Goal: Check status: Check status

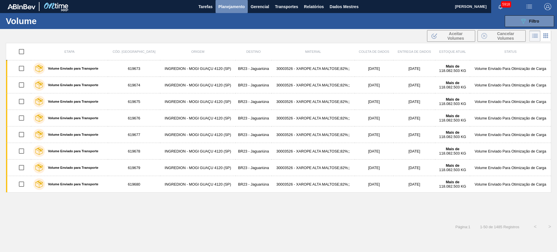
click at [228, 2] on button "Planejamento" at bounding box center [232, 6] width 32 height 13
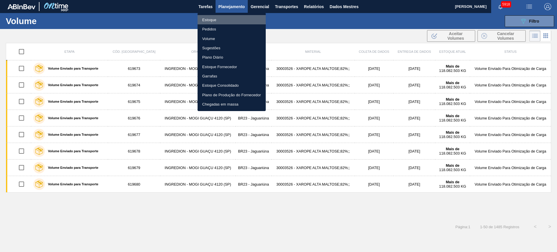
click at [219, 21] on li "Estoque" at bounding box center [232, 19] width 68 height 9
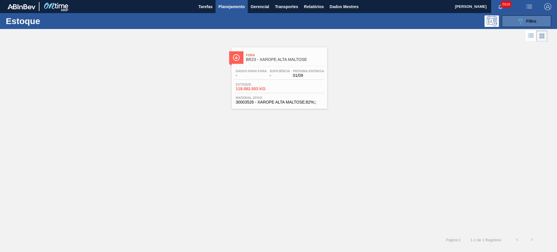
click at [512, 23] on button "089F7B8B-B2A5-4AFE-B5C0-19BA573D28AC Filtro" at bounding box center [526, 21] width 49 height 12
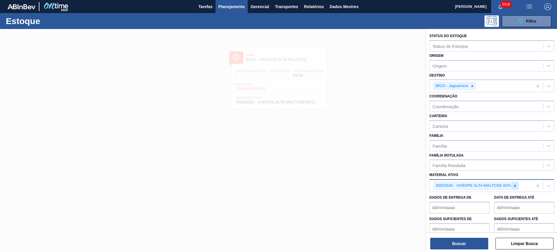
click at [515, 185] on icon at bounding box center [515, 186] width 2 height 2
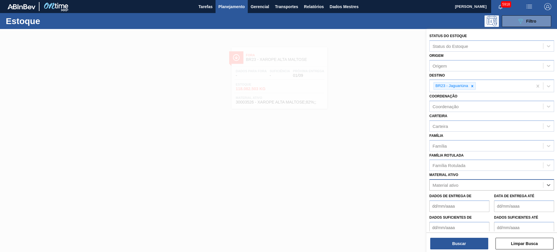
paste ativo "30002293"
type ativo "30002293"
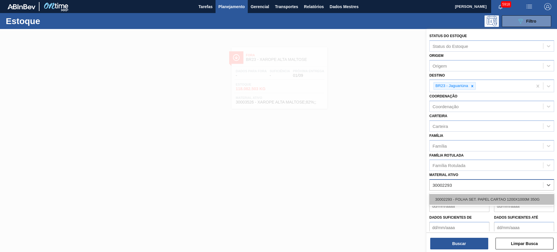
click at [491, 200] on font "30002293 - FOLHA SET. PAPEL CARTAO 1200X1000M 350G" at bounding box center [487, 199] width 104 height 4
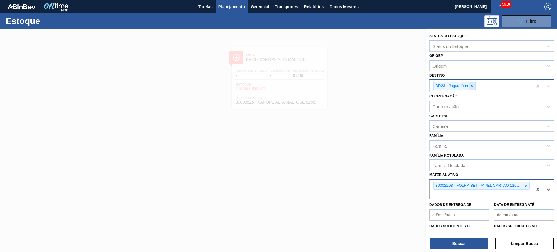
click at [475, 84] on div at bounding box center [472, 85] width 6 height 7
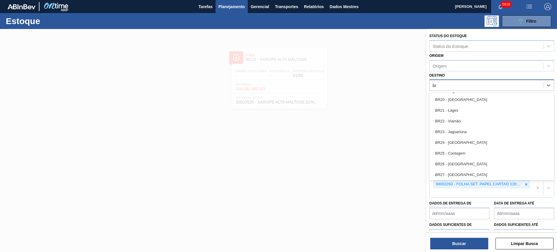
type input "b"
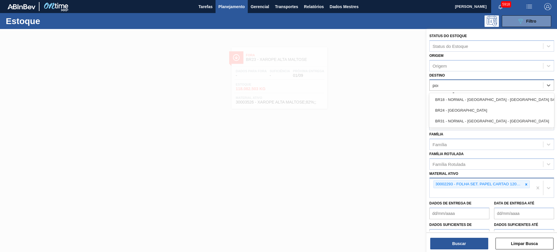
type input "pont"
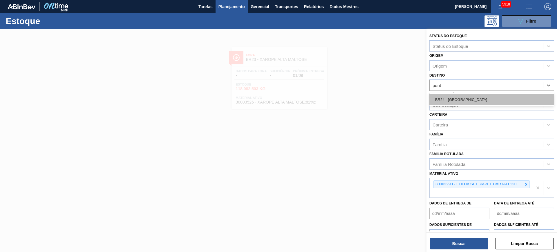
click at [469, 98] on font "BR24 - Ponta Grossa" at bounding box center [461, 100] width 52 height 4
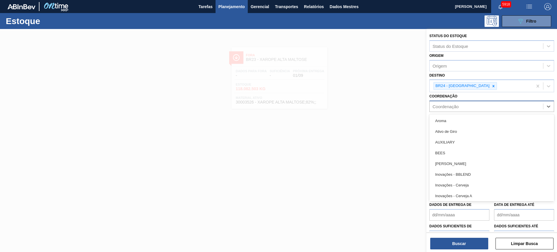
click at [461, 107] on div "Coordenação" at bounding box center [486, 106] width 113 height 8
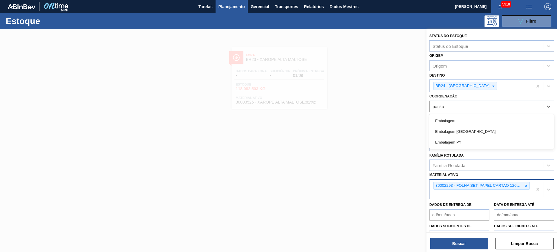
type input "packag"
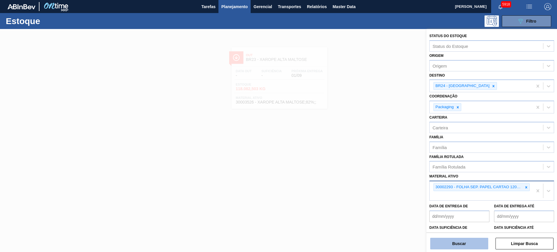
click at [459, 243] on button "Buscar" at bounding box center [459, 244] width 58 height 12
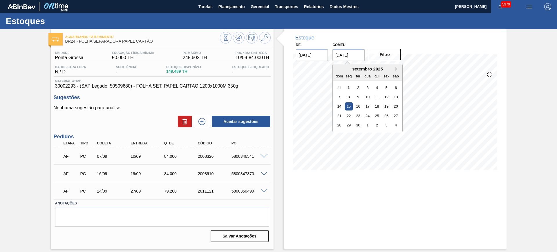
click at [344, 58] on input "[DATE]" at bounding box center [349, 55] width 32 height 12
click at [396, 69] on button "Próximo mês" at bounding box center [398, 69] width 4 height 4
click at [395, 134] on div "6" at bounding box center [396, 135] width 8 height 8
type input "[DATE]"
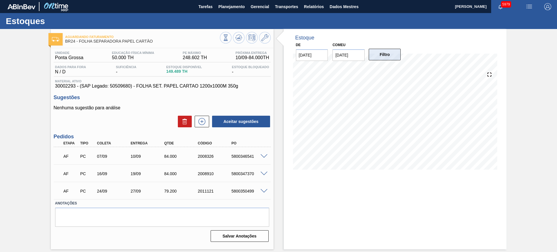
click at [388, 55] on font "Filtro" at bounding box center [385, 54] width 10 height 5
click at [264, 157] on span at bounding box center [264, 156] width 7 height 4
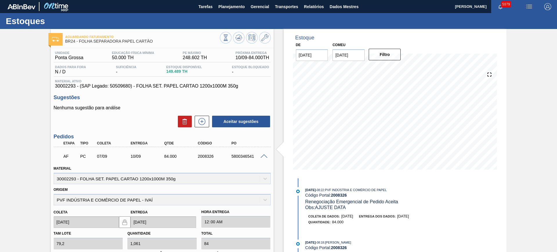
click at [264, 154] on div at bounding box center [265, 156] width 12 height 4
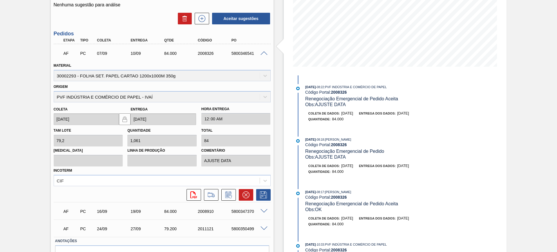
scroll to position [103, 0]
click at [265, 52] on span at bounding box center [264, 54] width 7 height 4
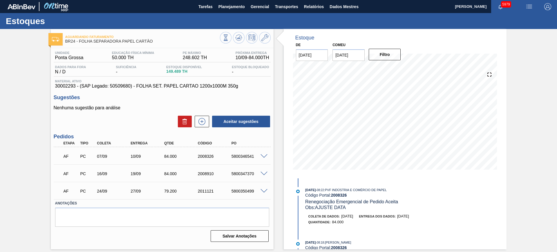
scroll to position [0, 0]
click at [263, 190] on span at bounding box center [264, 191] width 7 height 4
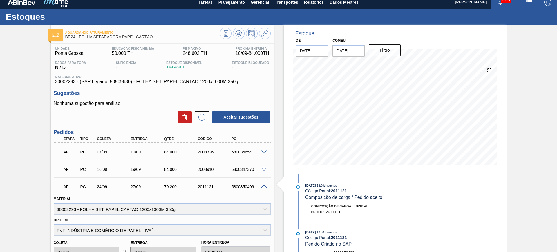
scroll to position [4, 0]
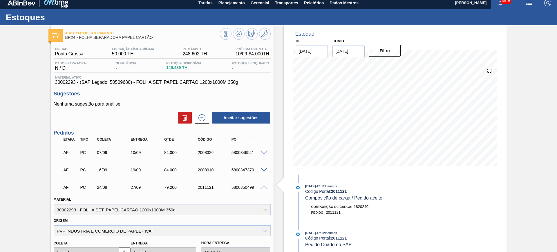
click at [262, 182] on div "AF PC 24/09 27/09 79.200 2011121 5800350499" at bounding box center [162, 187] width 217 height 15
click at [263, 186] on span at bounding box center [264, 187] width 7 height 4
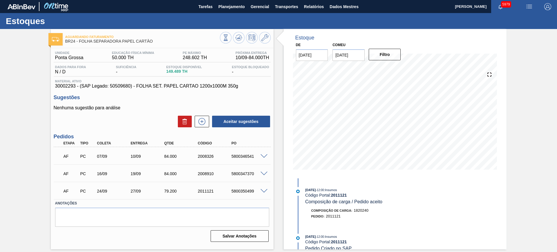
scroll to position [0, 0]
click at [201, 127] on button at bounding box center [202, 122] width 15 height 12
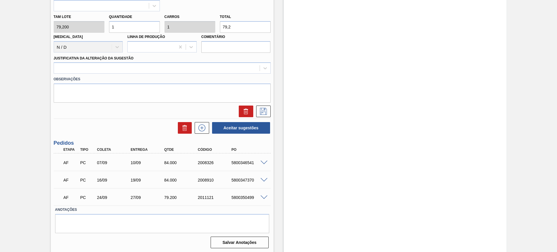
scroll to position [255, 0]
click at [263, 197] on span at bounding box center [264, 198] width 7 height 4
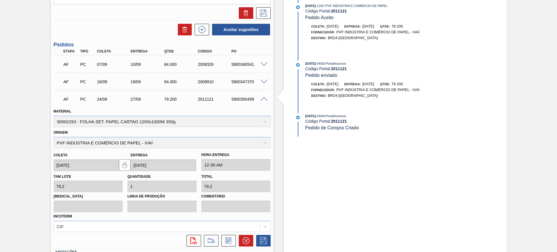
scroll to position [365, 0]
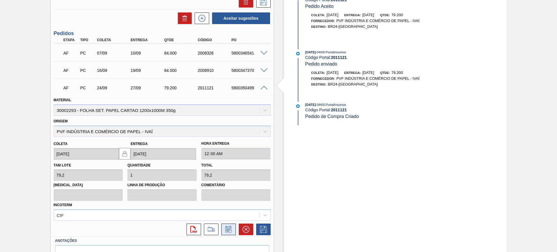
click at [228, 228] on icon at bounding box center [228, 229] width 9 height 7
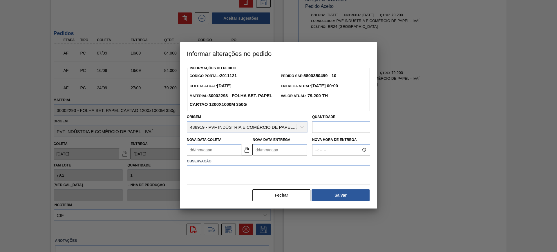
click at [333, 123] on input "text" at bounding box center [341, 127] width 58 height 12
type input "72,9"
click at [277, 177] on textarea at bounding box center [278, 174] width 183 height 19
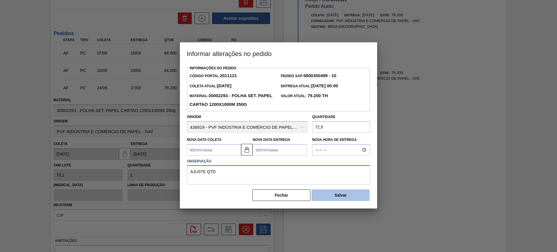
type textarea "AJUSTE QTD"
click at [338, 197] on font "Salvar" at bounding box center [341, 195] width 12 height 5
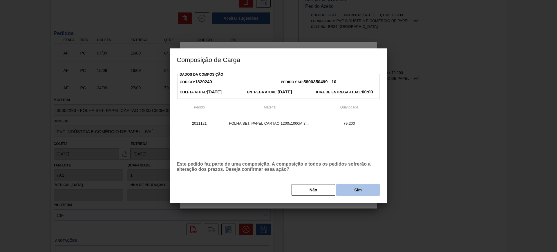
click at [354, 188] on button "Sim" at bounding box center [358, 190] width 44 height 12
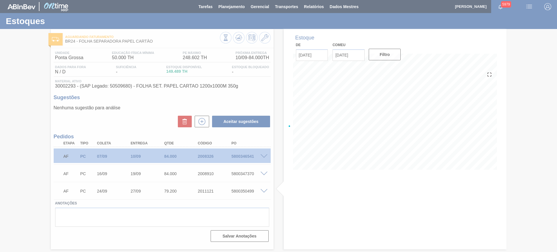
scroll to position [0, 0]
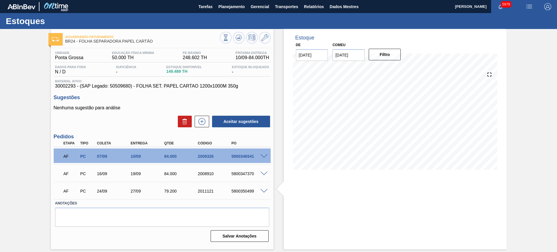
click at [266, 152] on div "AF PC 07/09 10/09 84.000 2008326 5800346541" at bounding box center [162, 156] width 217 height 15
click at [264, 155] on span at bounding box center [264, 156] width 7 height 4
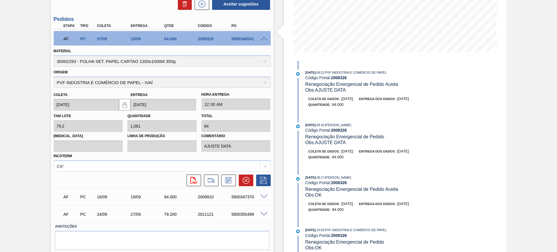
scroll to position [121, 0]
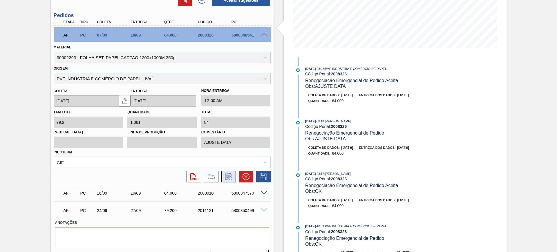
click at [226, 178] on icon at bounding box center [228, 177] width 4 height 3
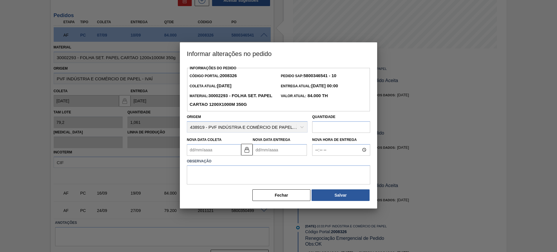
click at [335, 128] on input "text" at bounding box center [341, 127] width 58 height 12
type input "84"
click at [295, 175] on textarea at bounding box center [278, 174] width 183 height 19
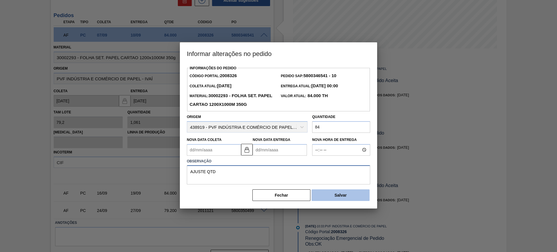
type textarea "AJUSTE QTD"
click at [341, 194] on font "Salvar" at bounding box center [341, 195] width 12 height 5
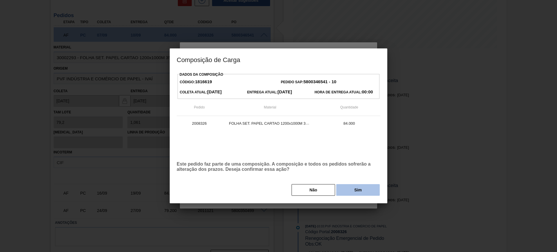
click at [353, 189] on button "Sim" at bounding box center [358, 190] width 44 height 12
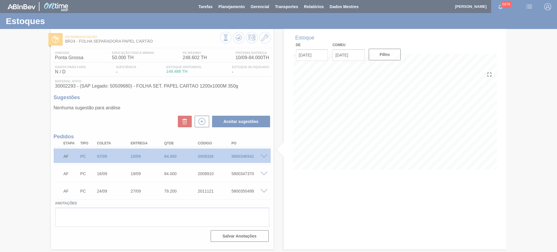
scroll to position [0, 0]
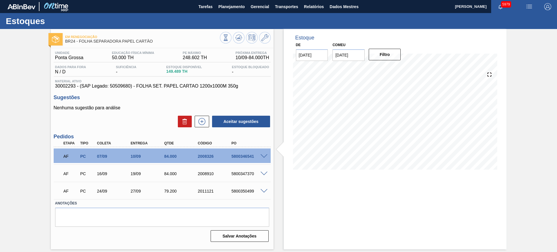
click at [264, 155] on span at bounding box center [264, 156] width 7 height 4
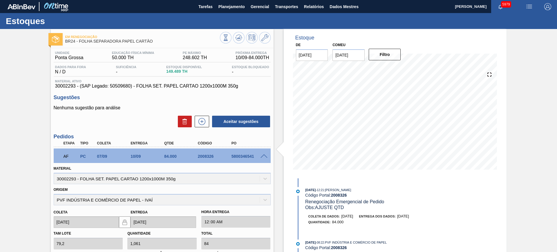
scroll to position [55, 0]
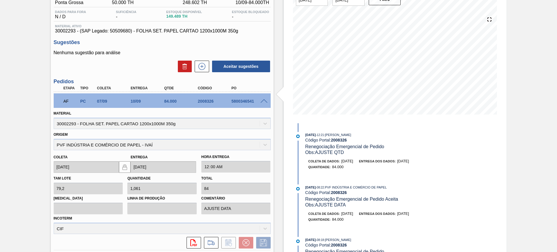
click at [263, 99] on span at bounding box center [264, 101] width 7 height 4
